Goal: Task Accomplishment & Management: Manage account settings

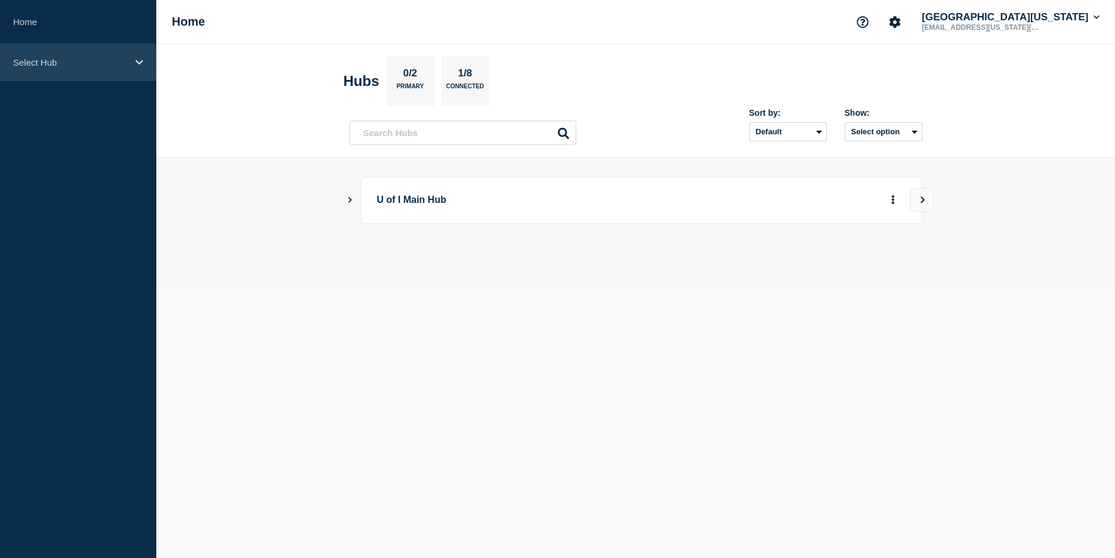
click at [69, 75] on div "Select Hub" at bounding box center [78, 62] width 156 height 36
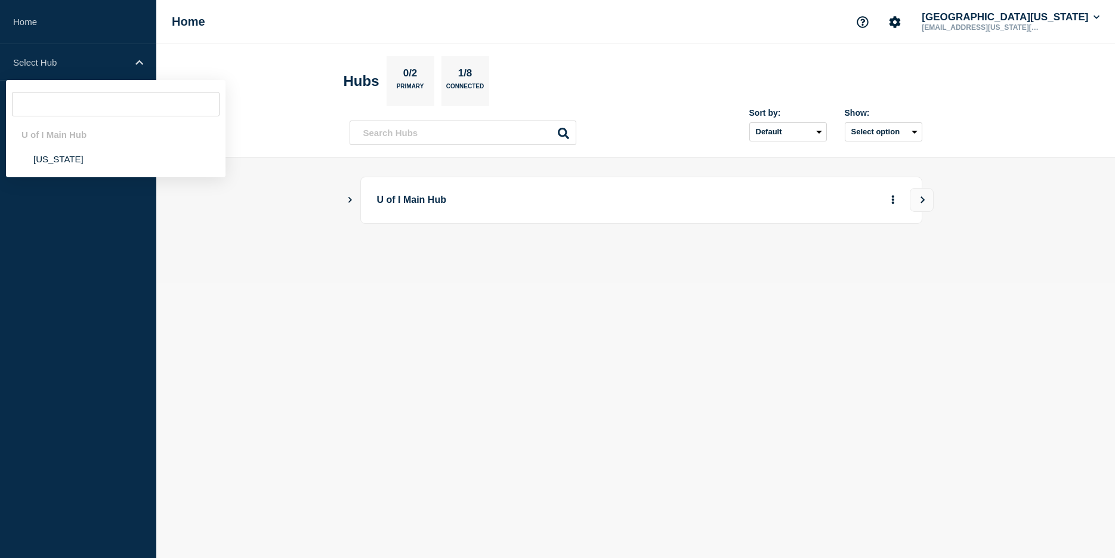
click at [66, 106] on input "text" at bounding box center [116, 104] width 208 height 24
click at [54, 163] on li "[US_STATE]" at bounding box center [116, 159] width 220 height 24
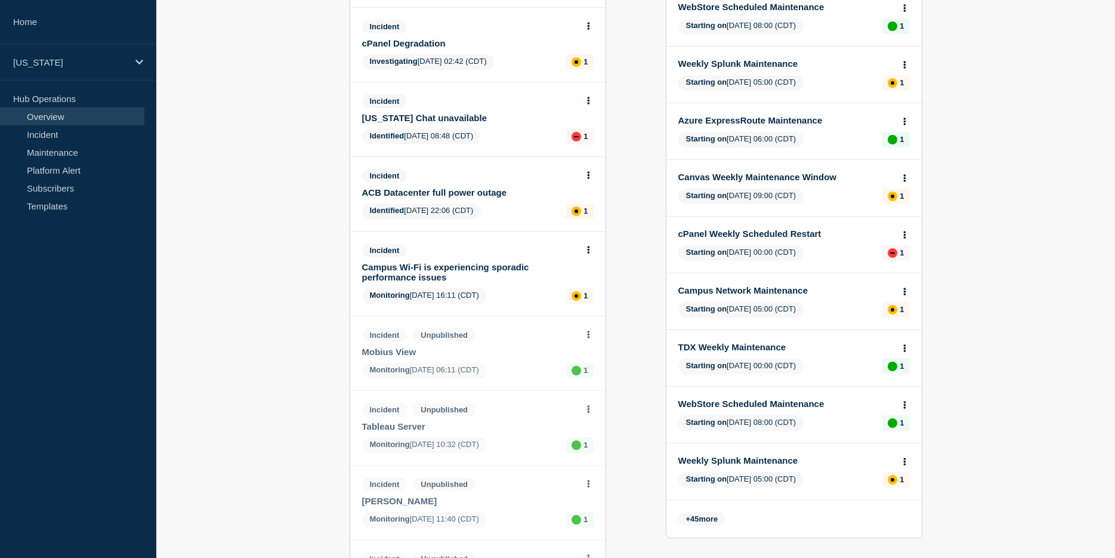
scroll to position [243, 0]
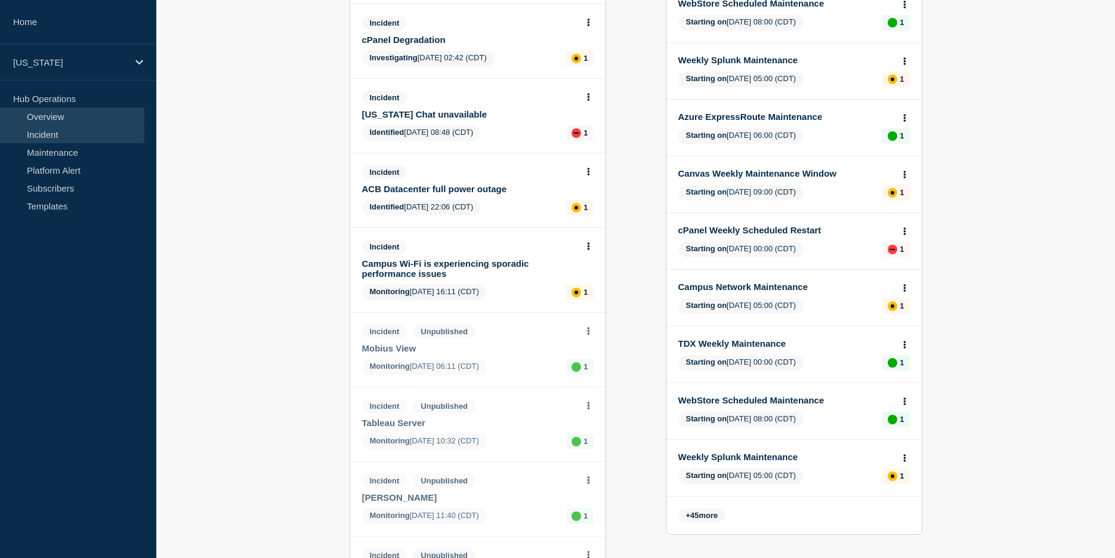
click at [51, 137] on link "Incident" at bounding box center [72, 134] width 144 height 18
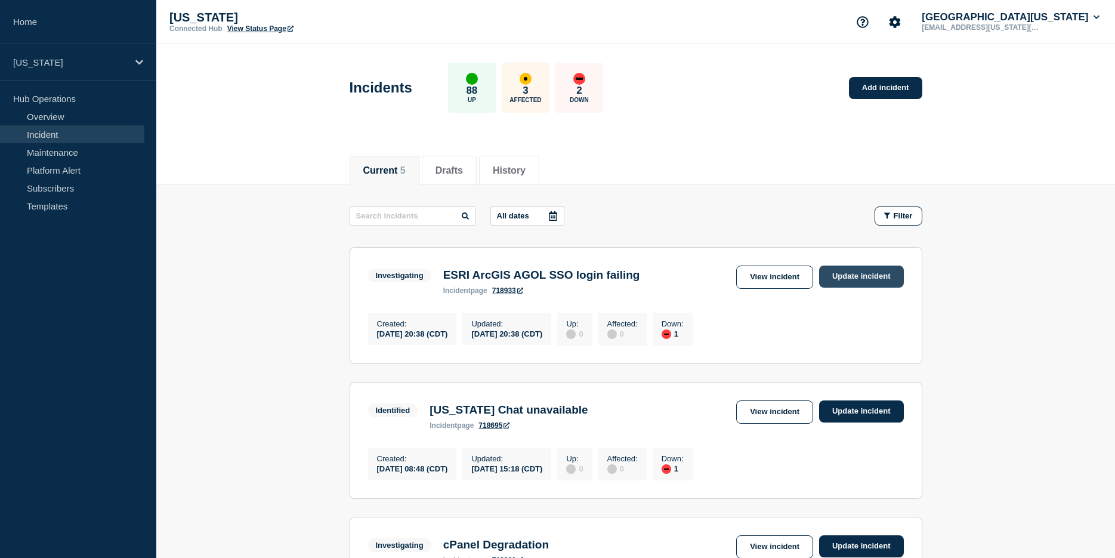
click at [862, 268] on link "Update incident" at bounding box center [861, 276] width 85 height 22
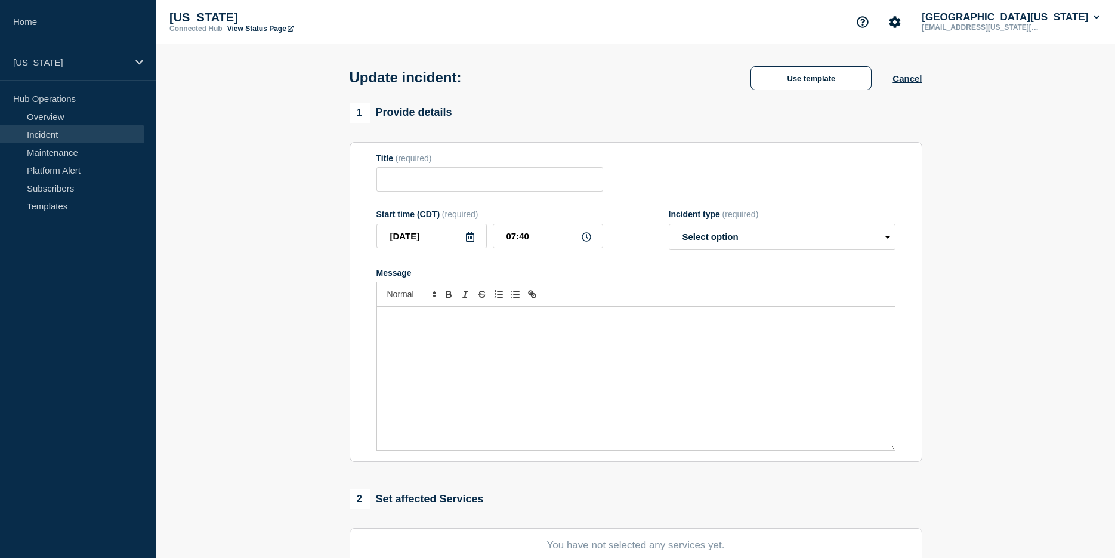
type input "ESRI ArcGIS AGOL SSO login failing"
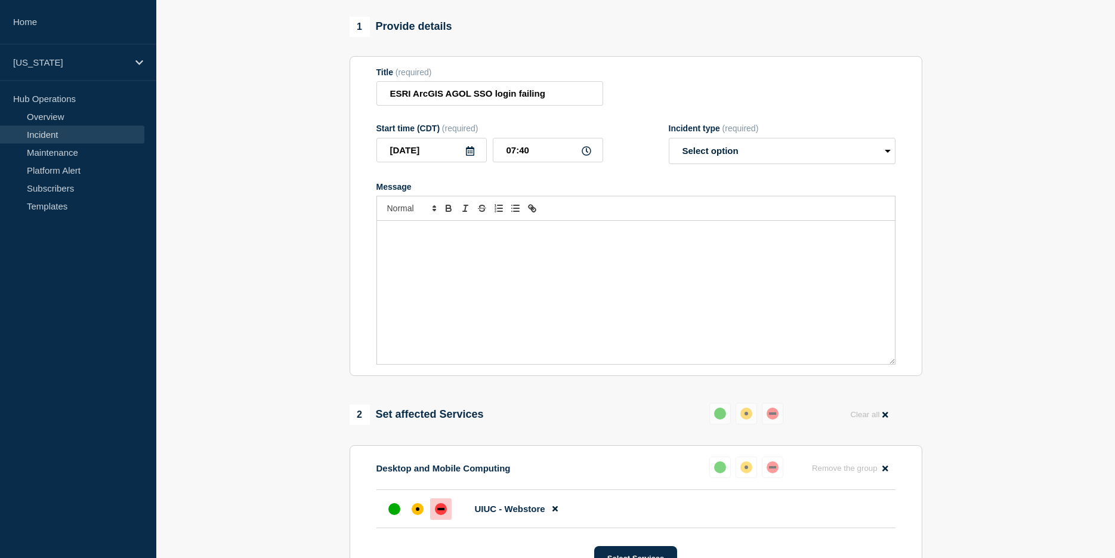
scroll to position [122, 0]
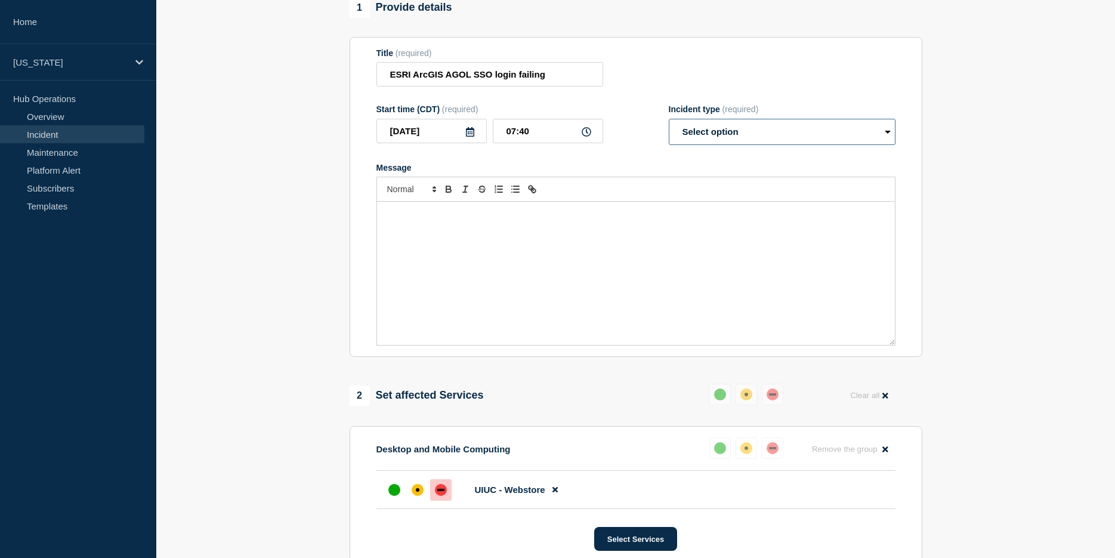
click at [669, 119] on select "Select option Investigating Identified Monitoring Resolved" at bounding box center [782, 132] width 227 height 26
select select "resolved"
click option "Resolved" at bounding box center [0, 0] width 0 height 0
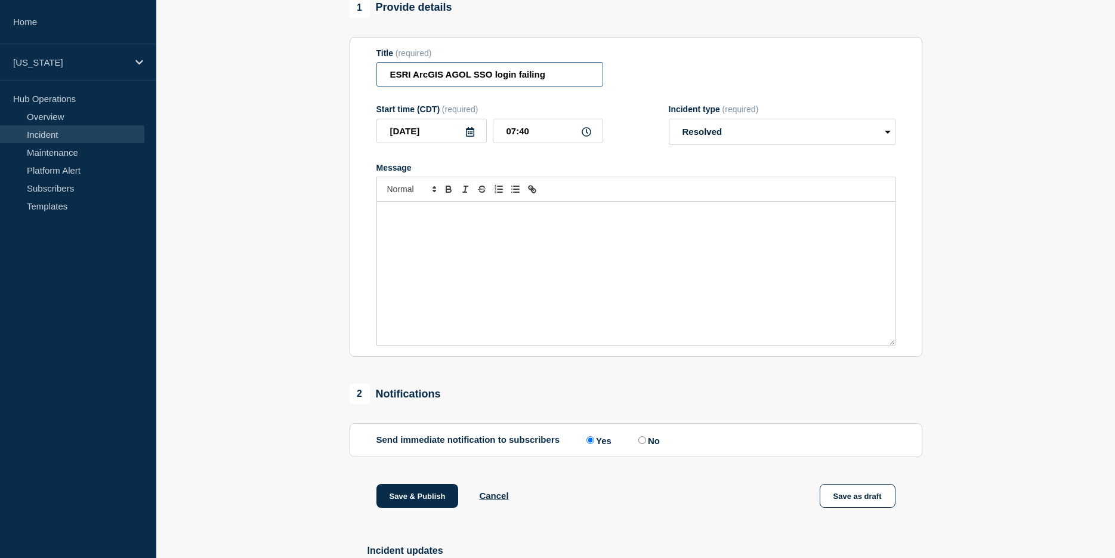
click at [560, 82] on input "ESRI ArcGIS AGOL SSO login failing" at bounding box center [489, 74] width 227 height 24
type input "ESRI ArcGIS AGOL SSO login restored"
click at [449, 265] on div "Message" at bounding box center [636, 273] width 518 height 143
click at [434, 233] on div "To enrich screen reader interactions, please activate Accessibility in Grammarl…" at bounding box center [636, 273] width 518 height 143
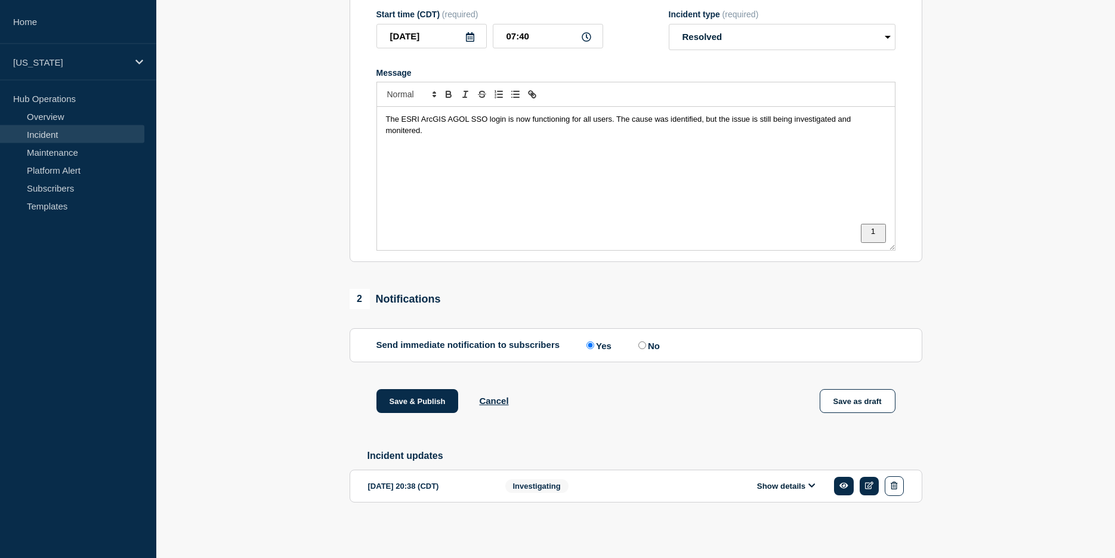
scroll to position [229, 0]
click at [398, 127] on span "The ESRI ArcGIS AGOL SSO login is now functioning for all users. The cause was …" at bounding box center [619, 125] width 467 height 20
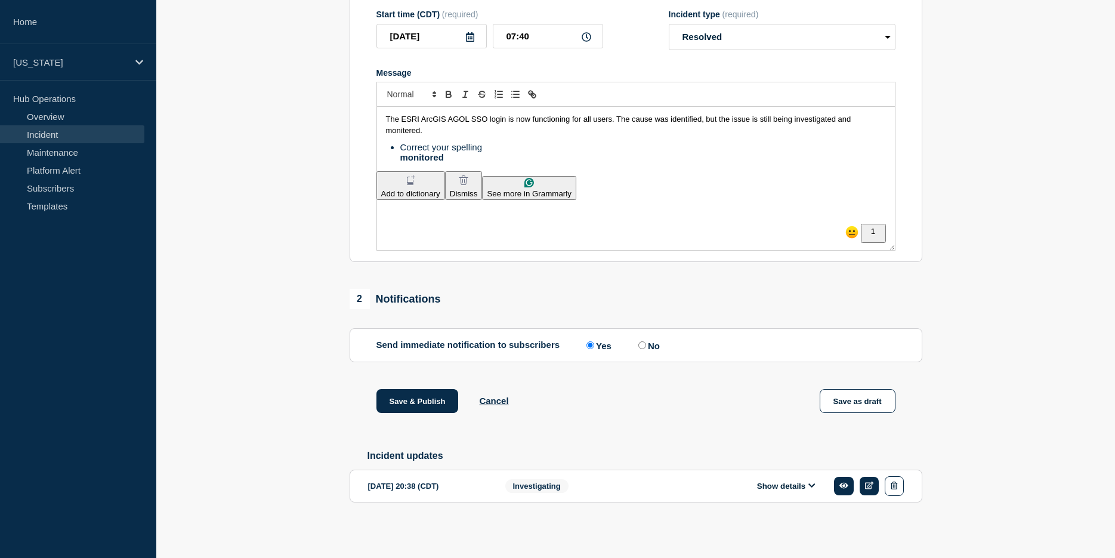
click at [406, 150] on html "Home [US_STATE] Hub Operations Overview Incident Maintenance Platform Alert Sub…" at bounding box center [557, 62] width 1115 height 558
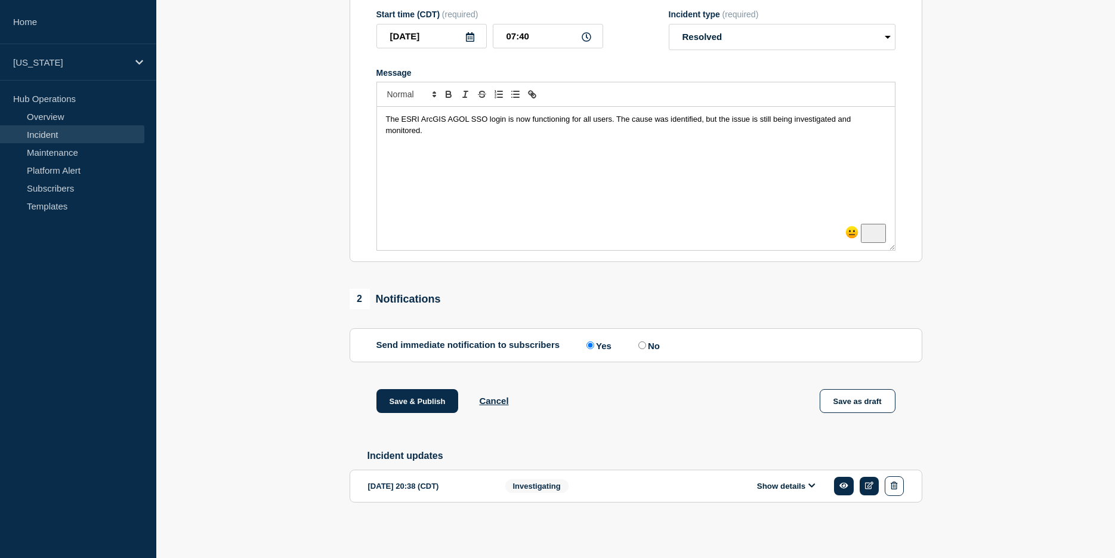
click at [427, 152] on div "The ESRI ArcGIS AGOL SSO login is now functioning for all users. The cause was …" at bounding box center [636, 178] width 518 height 143
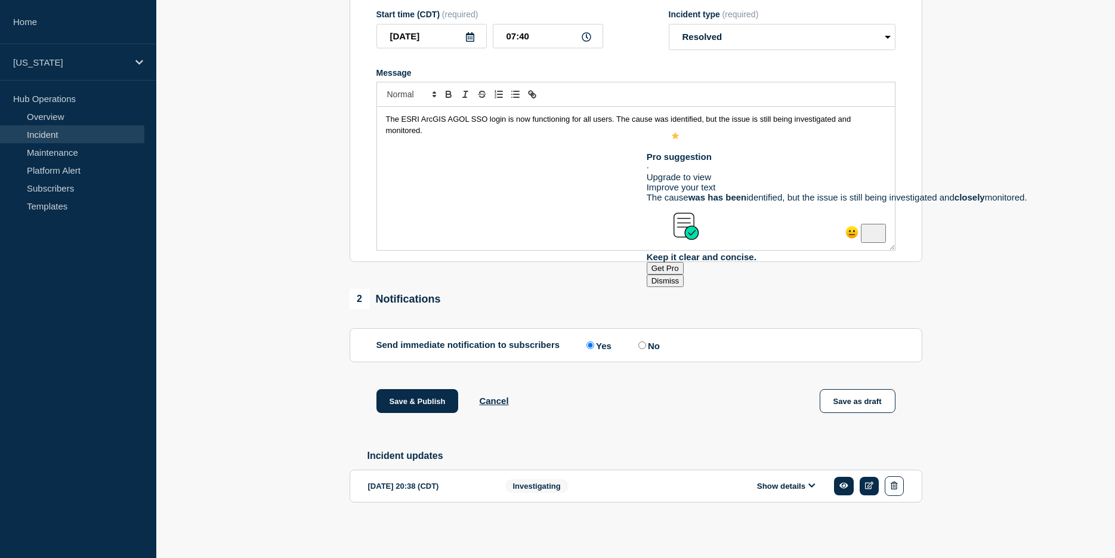
click at [662, 120] on span "The ESRI ArcGIS AGOL SSO login is now functioning for all users. The cause was …" at bounding box center [619, 125] width 467 height 20
click at [557, 183] on div "The ESRI ArcGIS AGOL SSO login is now functioning for all users. The cause was …" at bounding box center [636, 178] width 518 height 143
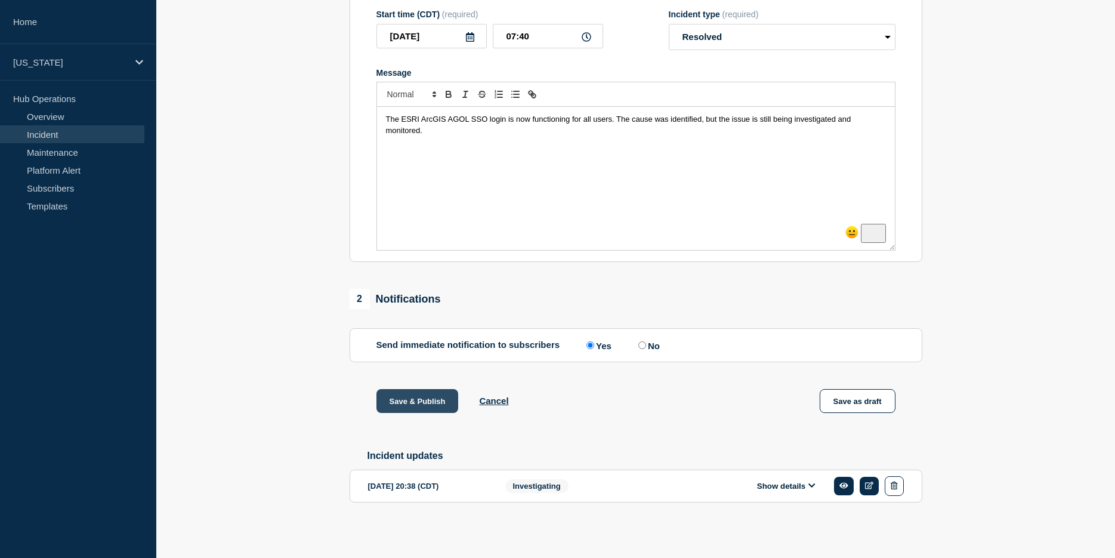
click at [423, 407] on button "Save & Publish" at bounding box center [417, 401] width 82 height 24
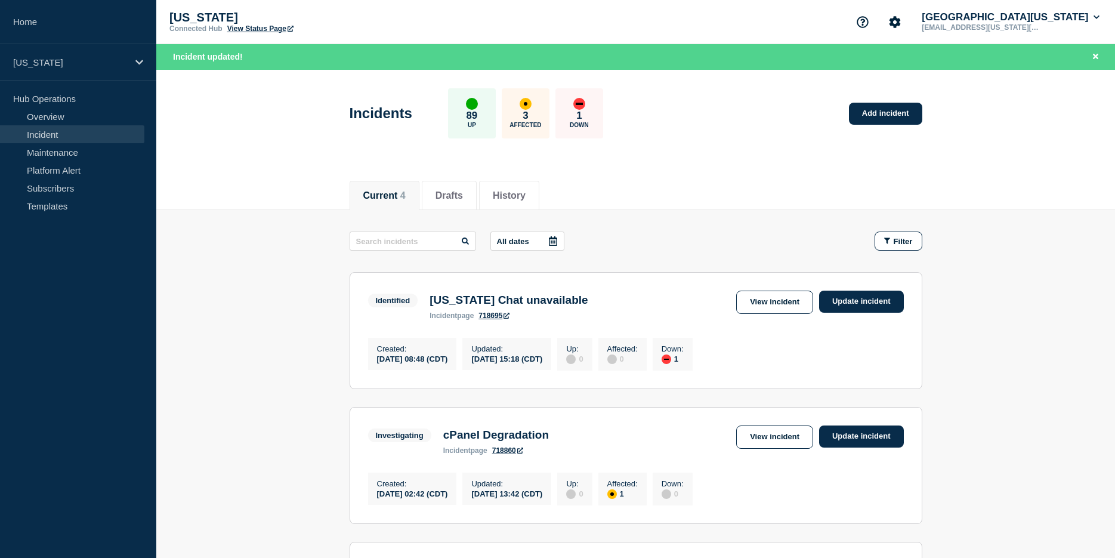
click at [477, 117] on p "89" at bounding box center [471, 116] width 11 height 12
click at [478, 101] on div "up" at bounding box center [472, 104] width 12 height 12
click at [239, 152] on header "Incidents 89 Up 3 Affected 1 Down Add incident" at bounding box center [635, 120] width 959 height 100
click at [21, 61] on p "[US_STATE]" at bounding box center [70, 62] width 115 height 10
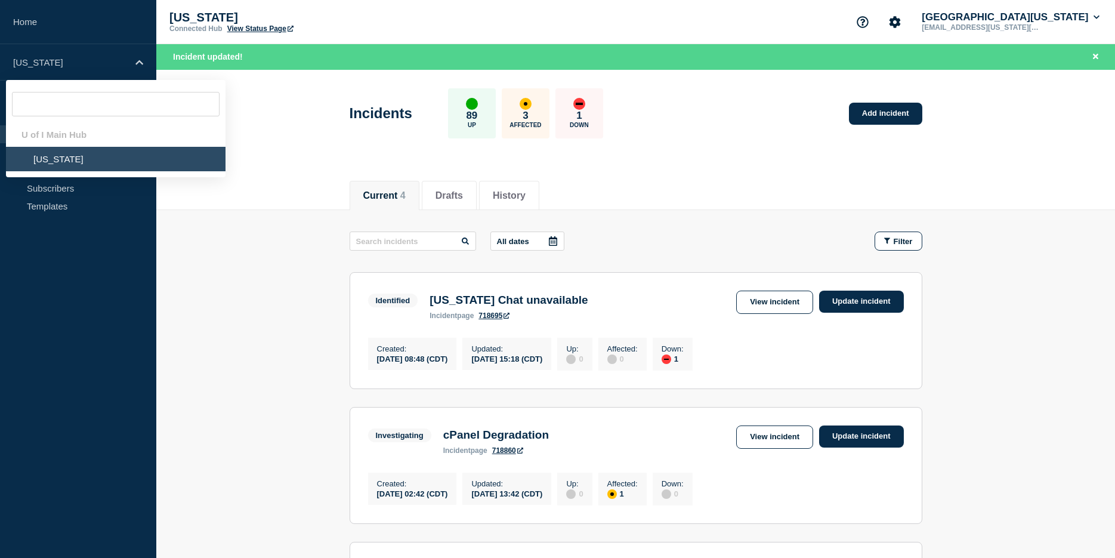
click at [300, 138] on header "Incidents 89 Up 3 Affected 1 Down Add incident" at bounding box center [635, 120] width 959 height 100
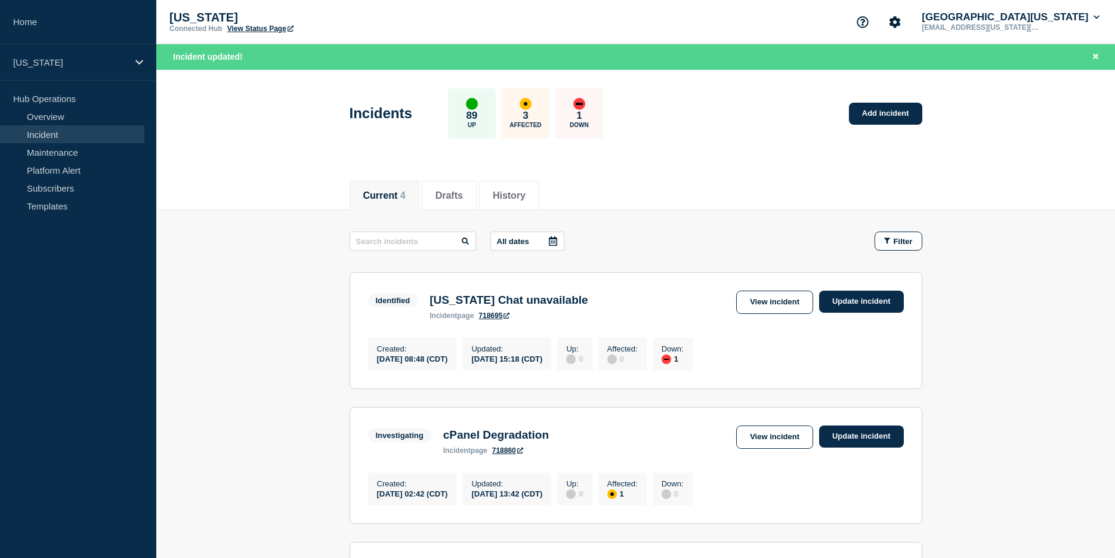
click at [245, 32] on link "View Status Page" at bounding box center [260, 28] width 66 height 8
click at [526, 198] on button "History" at bounding box center [509, 195] width 33 height 11
